Goal: Transaction & Acquisition: Purchase product/service

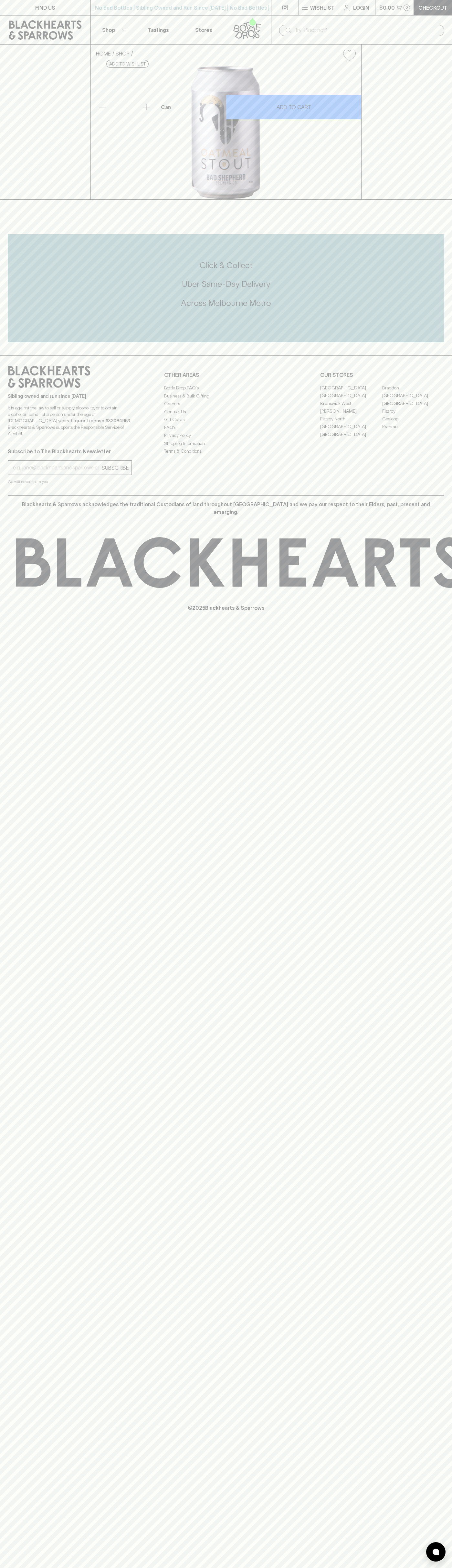
click at [60, 26] on icon at bounding box center [45, 30] width 72 height 19
click at [439, 1097] on div "FIND US | No Bad Bottles | Sibling Owned and Run Since 2006 | No Bad Bottles | …" at bounding box center [226, 784] width 452 height 1568
click at [79, 1567] on html "FIND US | No Bad Bottles | Sibling Owned and Run Since 2006 | No Bad Bottles | …" at bounding box center [226, 784] width 452 height 1568
click at [29, 178] on div "HOME SHOP Bad Shepherd Oatmeal Stout 330ml (can) $5.50 Add to wishlist 10% disc…" at bounding box center [226, 122] width 452 height 155
